Goal: Task Accomplishment & Management: Use online tool/utility

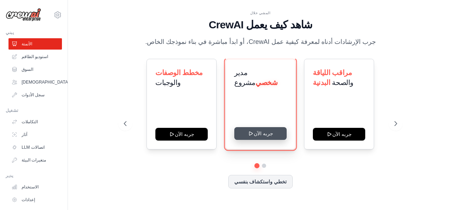
click at [260, 134] on button "جربه الآن" at bounding box center [260, 133] width 52 height 13
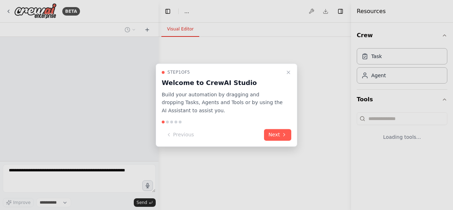
select select "****"
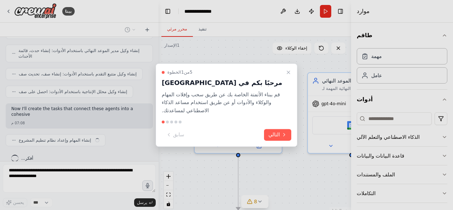
scroll to position [329, 0]
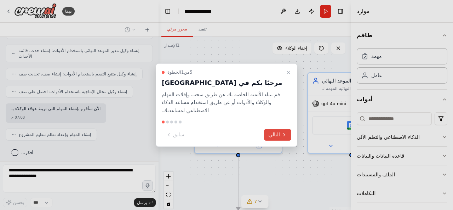
click at [282, 133] on icon at bounding box center [284, 135] width 6 height 6
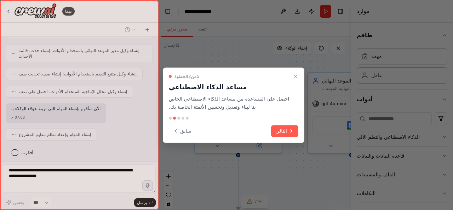
scroll to position [346, 0]
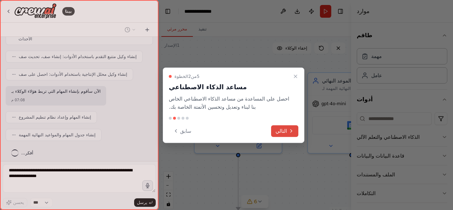
click at [283, 131] on font "التالي" at bounding box center [281, 131] width 12 height 6
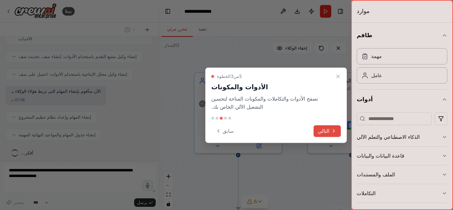
click at [324, 128] on font "التالي" at bounding box center [324, 131] width 12 height 6
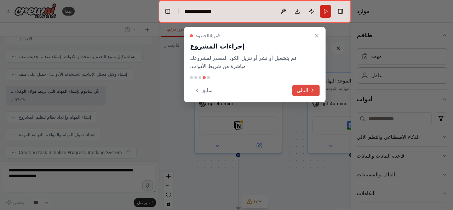
scroll to position [364, 0]
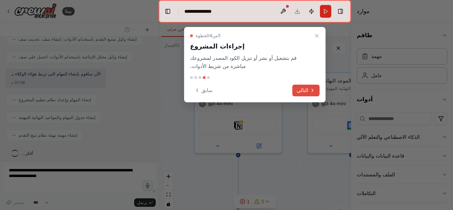
click at [306, 87] on font "التالي" at bounding box center [302, 90] width 12 height 6
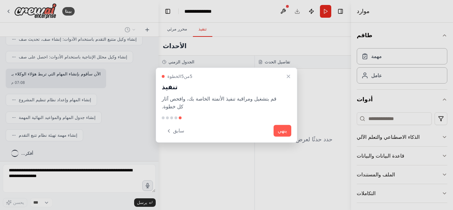
click at [204, 16] on div at bounding box center [226, 105] width 453 height 210
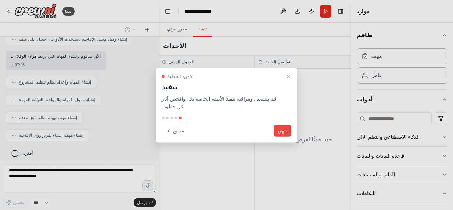
click at [280, 130] on font "ينهي" at bounding box center [282, 131] width 9 height 6
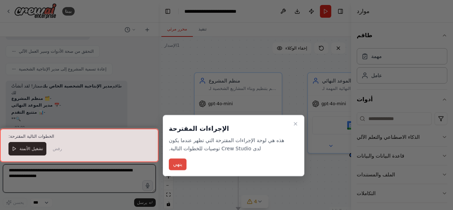
scroll to position [515, 0]
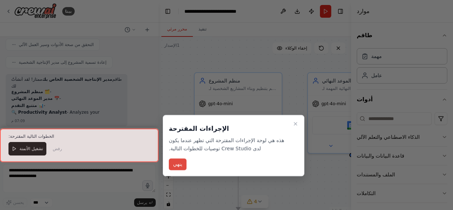
click at [180, 162] on font "ينهي" at bounding box center [177, 164] width 9 height 6
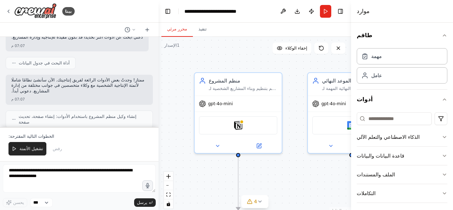
scroll to position [236, 0]
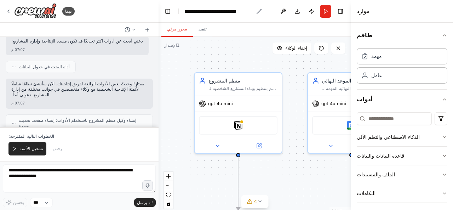
click at [223, 13] on div "**********" at bounding box center [218, 11] width 69 height 7
click at [245, 90] on div "منظم المشروع قم بتنظيم وبناء المشاريع الشخصية لـ {user_name} من خلال إنشاء صفحا…" at bounding box center [238, 82] width 87 height 23
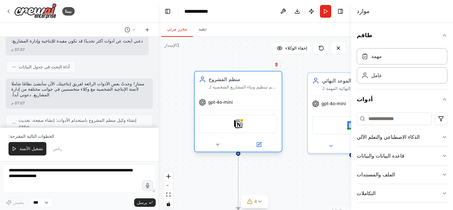
click at [236, 93] on div "منظم المشروع قم بتنظيم وبناء المشاريع الشخصية لـ {user_name} من خلال إنشاء صفحا…" at bounding box center [238, 82] width 87 height 23
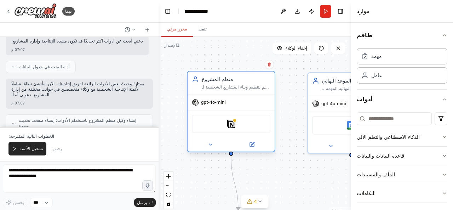
drag, startPoint x: 236, startPoint y: 93, endPoint x: 227, endPoint y: 91, distance: 9.3
click at [227, 91] on div "منظم المشروع قم بتنظيم وبناء المشاريع الشخصية لـ {user_name} من خلال إنشاء صفحا…" at bounding box center [230, 82] width 87 height 23
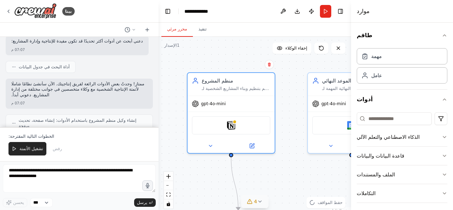
click at [260, 202] on icon at bounding box center [260, 201] width 6 height 6
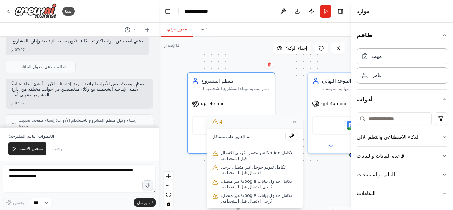
click at [188, 177] on div ".deletable-edge-delete-btn { width: 20px; height: 20px; border: 0px solid #ffff…" at bounding box center [254, 125] width 192 height 177
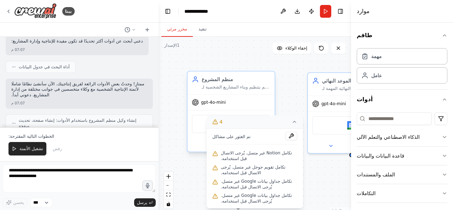
click at [232, 95] on div "gpt-4o-mini" at bounding box center [230, 102] width 87 height 16
click at [243, 83] on div "منظم المشروع قم بتنظيم وبناء المشاريع الشخصية لـ {user_name} من خلال إنشاء صفحا…" at bounding box center [236, 83] width 69 height 14
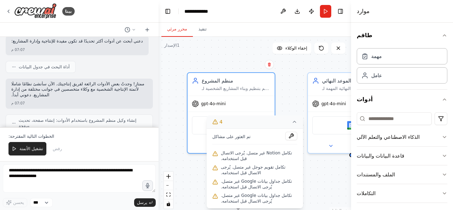
click at [295, 121] on icon at bounding box center [294, 122] width 6 height 6
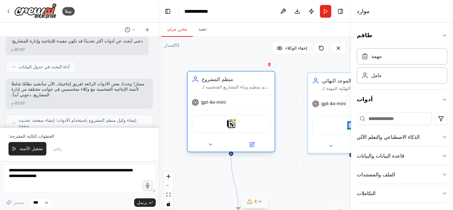
click at [236, 125] on div "فكرة" at bounding box center [231, 124] width 79 height 18
click at [232, 127] on img at bounding box center [231, 124] width 8 height 8
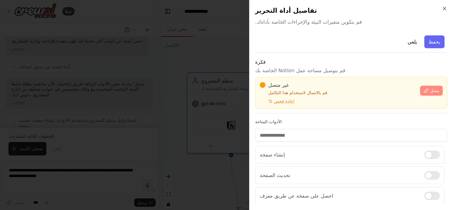
click at [423, 92] on icon at bounding box center [425, 90] width 5 height 5
click at [282, 103] on font "إعادة فحص" at bounding box center [284, 101] width 21 height 5
click at [347, 33] on div "يلغي يحفظ" at bounding box center [351, 43] width 192 height 20
click at [348, 33] on div "يلغي يحفظ" at bounding box center [351, 43] width 192 height 20
click at [316, 47] on div "يلغي يحفظ" at bounding box center [351, 43] width 192 height 20
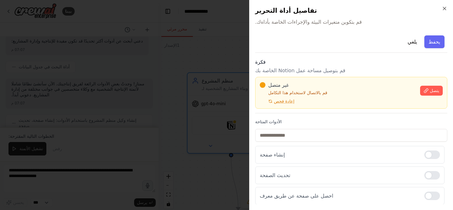
click at [352, 33] on div "يلغي يحفظ" at bounding box center [351, 43] width 192 height 20
click at [351, 30] on div "يغلق تفاصيل أداة التحرير قم بتكوين متغيرات البيئة والإجراءات الخاصة بأداةك. يلغ…" at bounding box center [351, 105] width 204 height 210
click at [178, 83] on div at bounding box center [226, 105] width 453 height 210
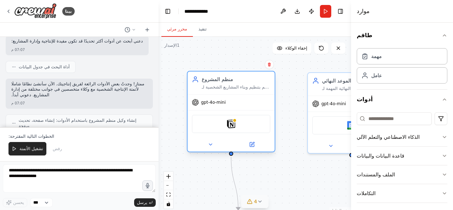
click at [233, 103] on div "gpt-4o-mini" at bounding box center [230, 102] width 87 height 16
click at [226, 88] on font "قم بتنظيم وبناء المشاريع الشخصية لـ {user_name} من خلال إنشاء صفحات مشروع واضحة…" at bounding box center [235, 101] width 67 height 33
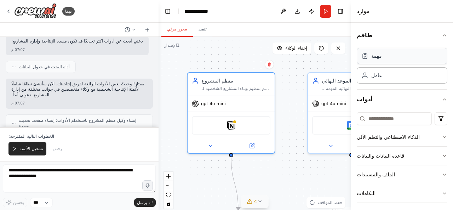
click at [380, 60] on div "مهمة" at bounding box center [402, 56] width 91 height 16
click at [381, 77] on div "عامل" at bounding box center [402, 75] width 91 height 16
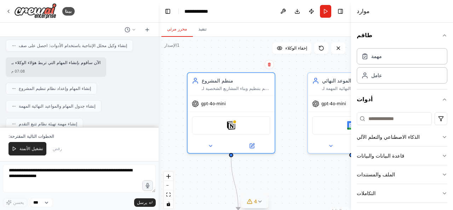
scroll to position [377, 0]
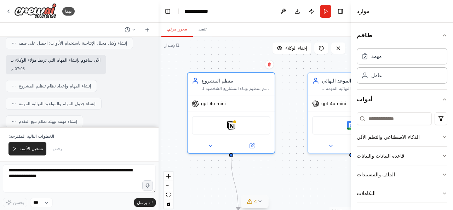
click at [73, 86] on font "إنشاء المهام وإعداد نظام تنظيم المشروع" at bounding box center [55, 85] width 72 height 5
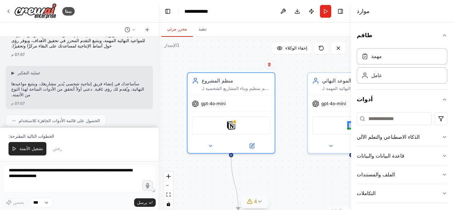
scroll to position [0, 0]
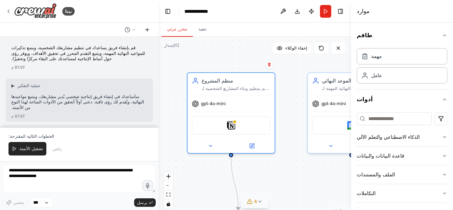
click at [147, 30] on icon at bounding box center [147, 29] width 0 height 3
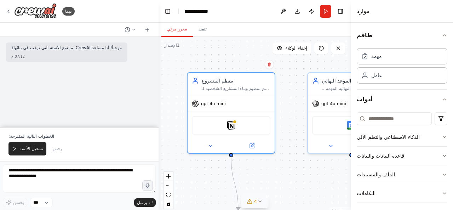
click at [51, 94] on div "مرحباً! أنا مساعد CrewAI. ما نوع الأتمتة التي ترغب في بنائها؟ 07:12 م" at bounding box center [79, 82] width 158 height 90
click at [35, 60] on div "مرحباً! أنا مساعد CrewAI. ما نوع الأتمتة التي ترغب في بنائها؟ 07:12 م" at bounding box center [67, 51] width 122 height 19
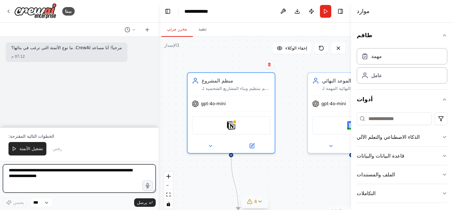
click at [80, 180] on textarea at bounding box center [79, 178] width 153 height 28
paste textarea "**********"
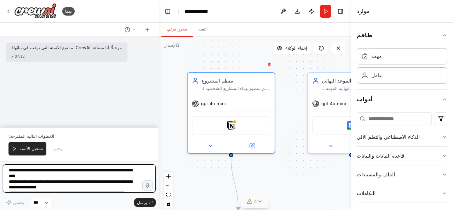
scroll to position [1186, 0]
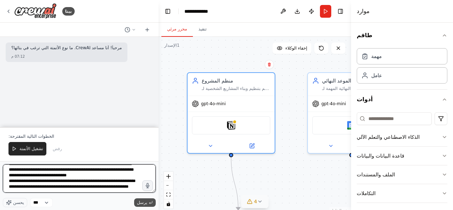
type textarea "**********"
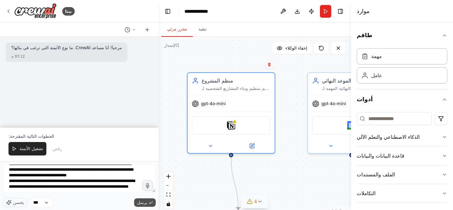
click at [146, 202] on font "يرسل" at bounding box center [142, 202] width 10 height 5
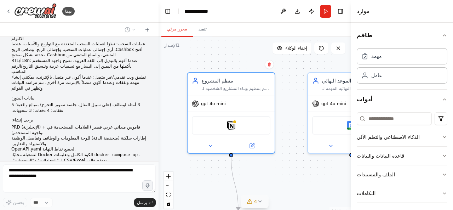
scroll to position [991, 0]
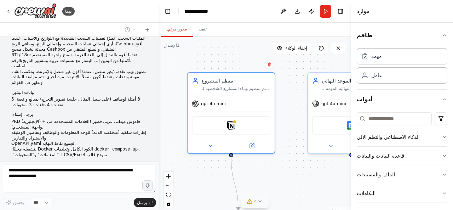
click at [284, 171] on div ".deletable-edge-delete-btn { width: 20px; height: 20px; border: 0px solid #ffff…" at bounding box center [254, 125] width 192 height 177
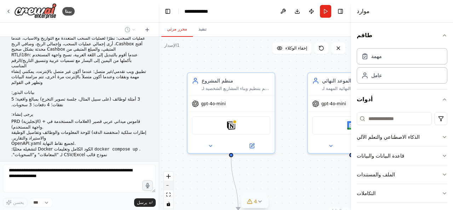
click at [170, 185] on icon "التصغير" at bounding box center [168, 185] width 4 height 1
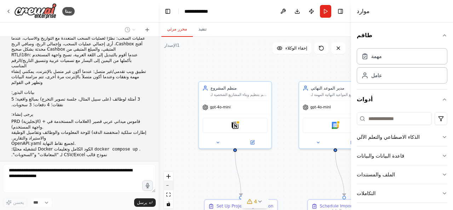
click at [170, 185] on icon "التصغير" at bounding box center [168, 185] width 4 height 1
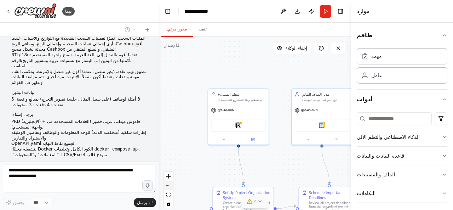
click at [170, 185] on icon "التصغير" at bounding box center [168, 185] width 4 height 1
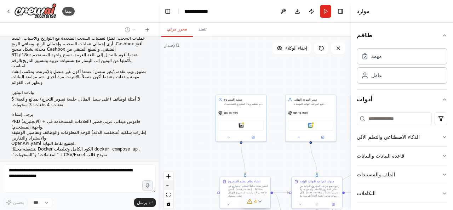
click at [170, 185] on icon "التصغير" at bounding box center [168, 185] width 4 height 1
click at [170, 185] on div "عناصر التحكم في React Flow" at bounding box center [168, 190] width 9 height 37
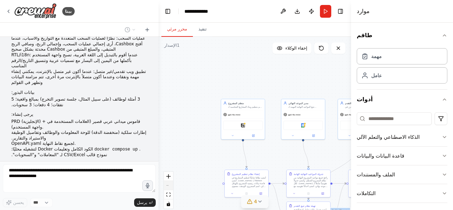
click at [170, 185] on div "عناصر التحكم في React Flow" at bounding box center [168, 190] width 9 height 37
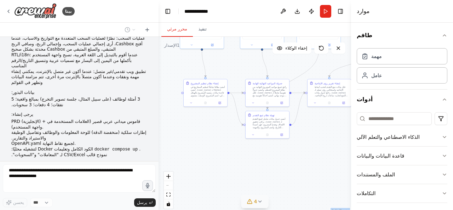
drag, startPoint x: 213, startPoint y: 159, endPoint x: 172, endPoint y: 68, distance: 99.4
click at [172, 68] on div ".deletable-edge-delete-btn { width: 20px; height: 20px; border: 0px solid #ffff…" at bounding box center [254, 125] width 192 height 177
click at [203, 89] on font "أنشئ نظامًا شاملًا لتنظيم المشاريع في Notion لـ {user_name}. أنشئ قاعدة بيانات …" at bounding box center [208, 100] width 34 height 31
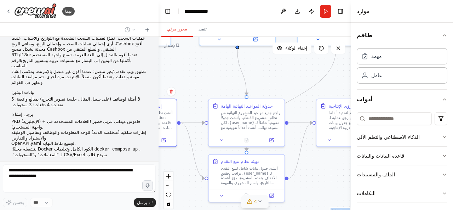
drag, startPoint x: 239, startPoint y: 152, endPoint x: 173, endPoint y: 190, distance: 76.1
click at [173, 190] on div ".deletable-edge-delete-btn { width: 20px; height: 20px; border: 0px solid #ffff…" at bounding box center [254, 125] width 192 height 177
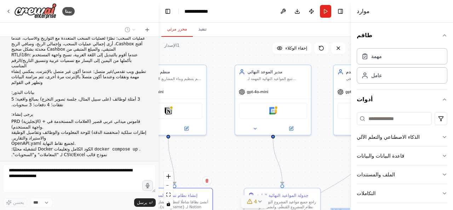
drag, startPoint x: 205, startPoint y: 78, endPoint x: 241, endPoint y: 167, distance: 96.0
click at [241, 167] on div ".deletable-edge-delete-btn { width: 20px; height: 20px; border: 0px solid #ffff…" at bounding box center [254, 125] width 192 height 177
click at [272, 83] on div "مدير الموعد النهائي تتبع المواعيد النهائية المهمة لـ {user_name} وإنشاء أحداث ت…" at bounding box center [273, 74] width 76 height 20
click at [282, 110] on div "تقويم جوجل" at bounding box center [273, 110] width 68 height 16
click at [277, 109] on div "تقويم جوجل" at bounding box center [273, 110] width 68 height 16
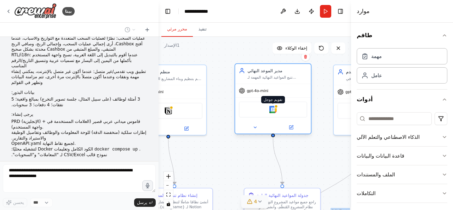
click at [271, 111] on img at bounding box center [272, 109] width 7 height 7
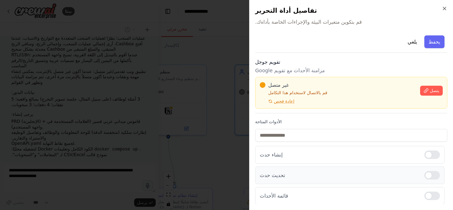
scroll to position [141, 0]
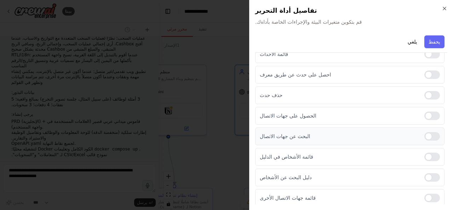
click at [300, 134] on font "البحث عن جهات الاتصال" at bounding box center [285, 136] width 50 height 6
click at [424, 132] on div at bounding box center [432, 136] width 16 height 8
click at [425, 133] on div at bounding box center [432, 136] width 16 height 8
click at [215, 78] on div at bounding box center [226, 105] width 453 height 210
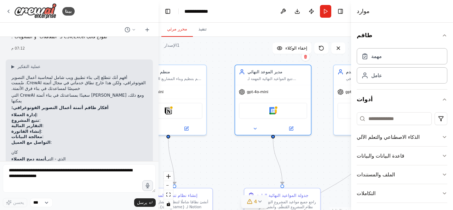
scroll to position [1103, 0]
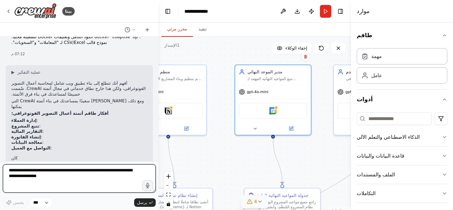
click at [94, 171] on textarea at bounding box center [79, 178] width 153 height 28
click at [86, 171] on textarea at bounding box center [79, 178] width 153 height 28
type textarea "**********"
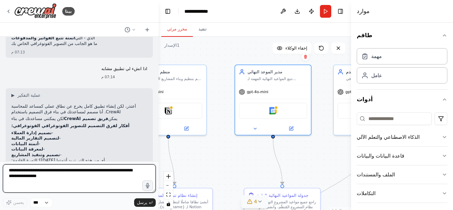
scroll to position [1247, 0]
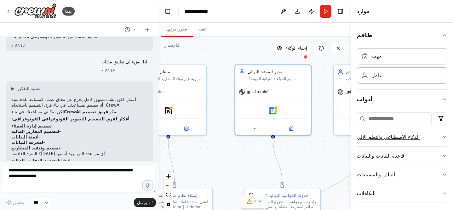
click at [441, 135] on icon "button" at bounding box center [444, 137] width 6 height 6
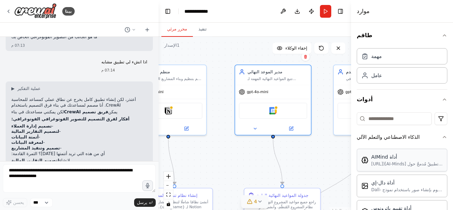
scroll to position [106, 0]
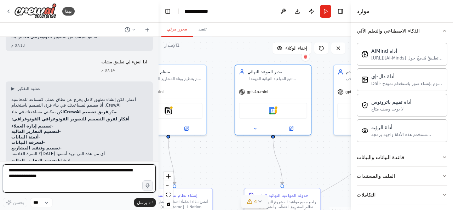
click at [104, 175] on textarea at bounding box center [79, 178] width 153 height 28
type textarea "**********"
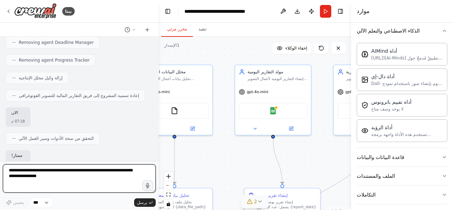
scroll to position [2085, 0]
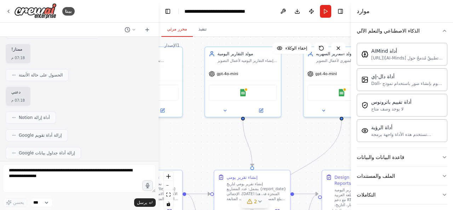
drag, startPoint x: 213, startPoint y: 166, endPoint x: 183, endPoint y: 147, distance: 35.1
click at [183, 147] on div ".deletable-edge-delete-btn { width: 20px; height: 20px; border: 0px solid #ffff…" at bounding box center [254, 125] width 192 height 177
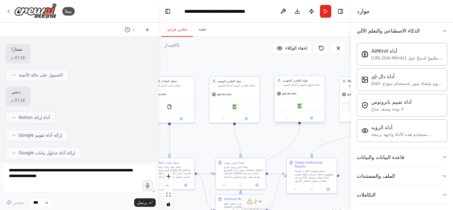
click at [305, 87] on div "مولد التقارير الشهرية إنشاء الشهر الشهري لأعمال التصوير يتضمن إجمالي المبلغ، إج…" at bounding box center [299, 82] width 50 height 13
click at [304, 85] on font "إنشاء الشهر الشهري لأعمال التصوير يتضمن إجمالي المبلغ، إجمالي [GEOGRAPHIC_DATA]…" at bounding box center [302, 89] width 39 height 13
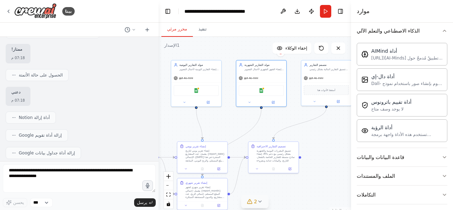
drag, startPoint x: 272, startPoint y: 132, endPoint x: 233, endPoint y: 116, distance: 41.5
click at [233, 116] on div ".deletable-edge-delete-btn { width: 20px; height: 20px; border: 0px solid #ffff…" at bounding box center [254, 125] width 192 height 177
click at [329, 71] on div "مصمم التقارير تنسيق التقارير المالية بشكل رئيسي باللغة العربية مع دعم RTL بتنسي…" at bounding box center [326, 65] width 50 height 13
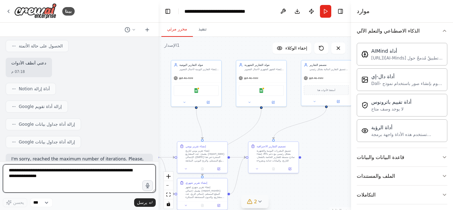
scroll to position [2307, 0]
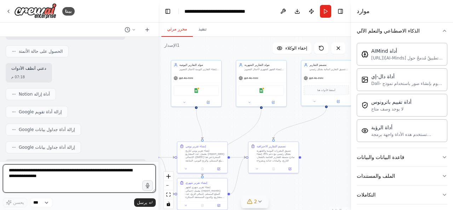
click at [92, 173] on textarea at bounding box center [79, 178] width 153 height 28
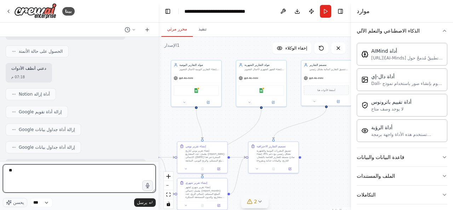
type textarea "***"
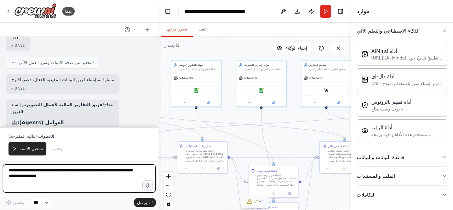
scroll to position [3054, 0]
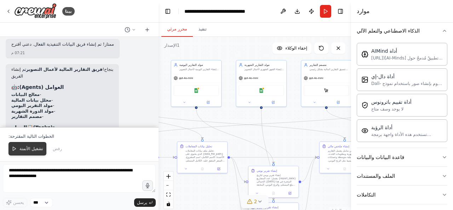
click at [27, 151] on font "تشغيل الأتمتة" at bounding box center [31, 148] width 24 height 5
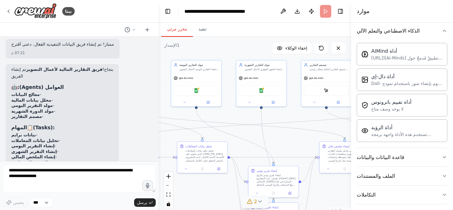
scroll to position [3020, 0]
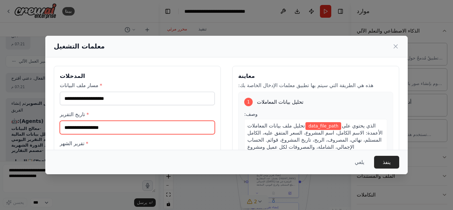
click at [160, 124] on input "تاريخ التقرير *" at bounding box center [137, 127] width 155 height 13
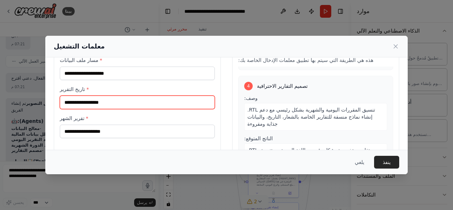
scroll to position [35, 0]
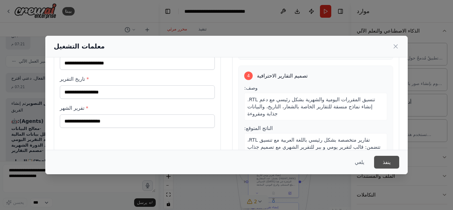
click at [389, 164] on font "ينفذ" at bounding box center [386, 162] width 8 height 6
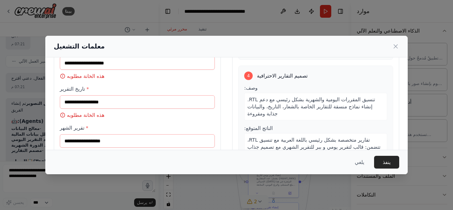
scroll to position [0, 0]
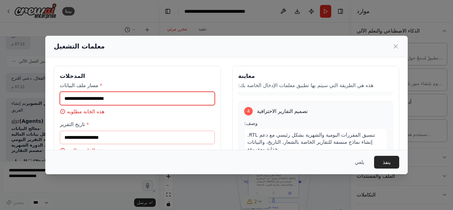
click at [127, 97] on input "مسار ملف البيانات *" at bounding box center [137, 98] width 155 height 13
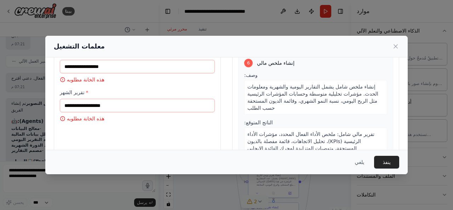
scroll to position [91, 0]
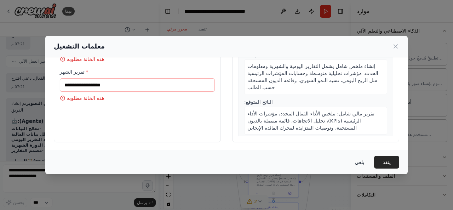
click at [355, 161] on font "يلغي" at bounding box center [359, 162] width 10 height 6
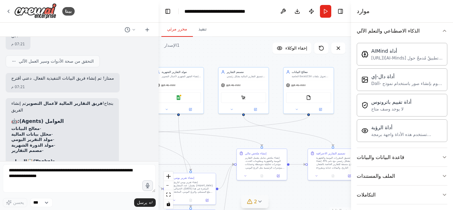
drag, startPoint x: 240, startPoint y: 128, endPoint x: 157, endPoint y: 135, distance: 83.1
click at [157, 135] on div "بيتا مرحباً! أنا مساعد CrewAI. ما نوع الأتمتة التي ترغب في بنائها؟ 07:12 م Act …" at bounding box center [226, 105] width 453 height 210
drag, startPoint x: 271, startPoint y: 128, endPoint x: 208, endPoint y: 128, distance: 63.3
click at [2, 47] on div ".deletable-edge-delete-btn { width: 20px; height: 20px; border: 0px solid #ffff…" at bounding box center [2, 47] width 0 height 0
click at [428, 174] on button "الملف والمستندات" at bounding box center [402, 176] width 91 height 18
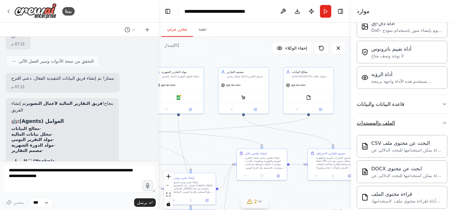
scroll to position [177, 0]
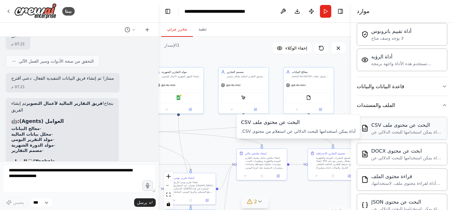
click at [392, 132] on font "أداة يمكن استخدامها للبحث الدلالي عن استعلام من محتوى CSV." at bounding box center [406, 134] width 70 height 11
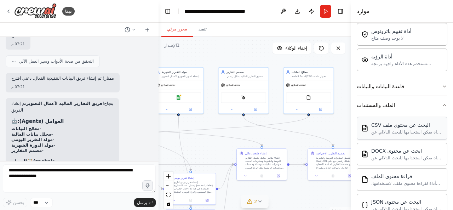
click at [374, 129] on font "أداة يمكن استخدامها للبحث الدلالي عن استعلام من محتوى CSV." at bounding box center [406, 134] width 70 height 11
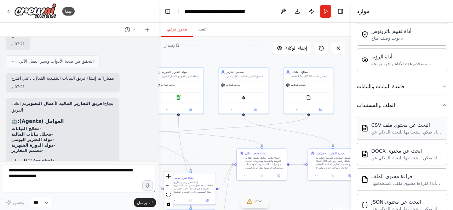
click at [374, 129] on font "أداة يمكن استخدامها للبحث الدلالي عن استعلام من محتوى CSV." at bounding box center [406, 134] width 70 height 11
click at [390, 155] on font "أداة يمكن استخدامها للبحث الدلالي عن استعلام من محتوى DOCX." at bounding box center [406, 160] width 70 height 11
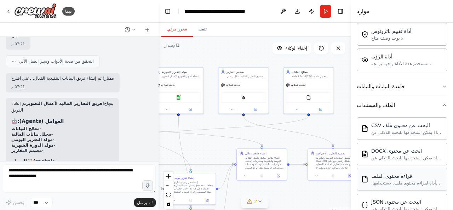
click at [385, 169] on div "قراءة محتوى الملف أداة لقراءة محتوى ملف. لاستخدامها، أدخل مُعامل "مسار_الملف" ا…" at bounding box center [402, 179] width 91 height 23
click at [408, 124] on font "البحث عن محتوى ملف CSV" at bounding box center [400, 125] width 59 height 6
click at [434, 105] on button "الملف والمستندات" at bounding box center [402, 105] width 91 height 18
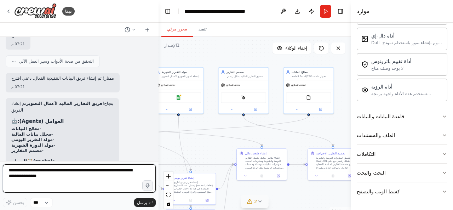
click at [103, 174] on textarea at bounding box center [79, 178] width 153 height 28
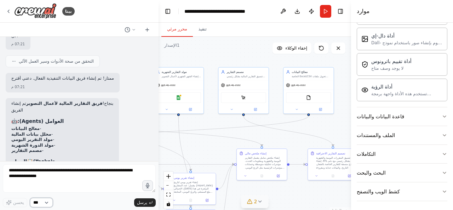
click at [48, 202] on select "***" at bounding box center [41, 202] width 23 height 9
